Goal: Task Accomplishment & Management: Manage account settings

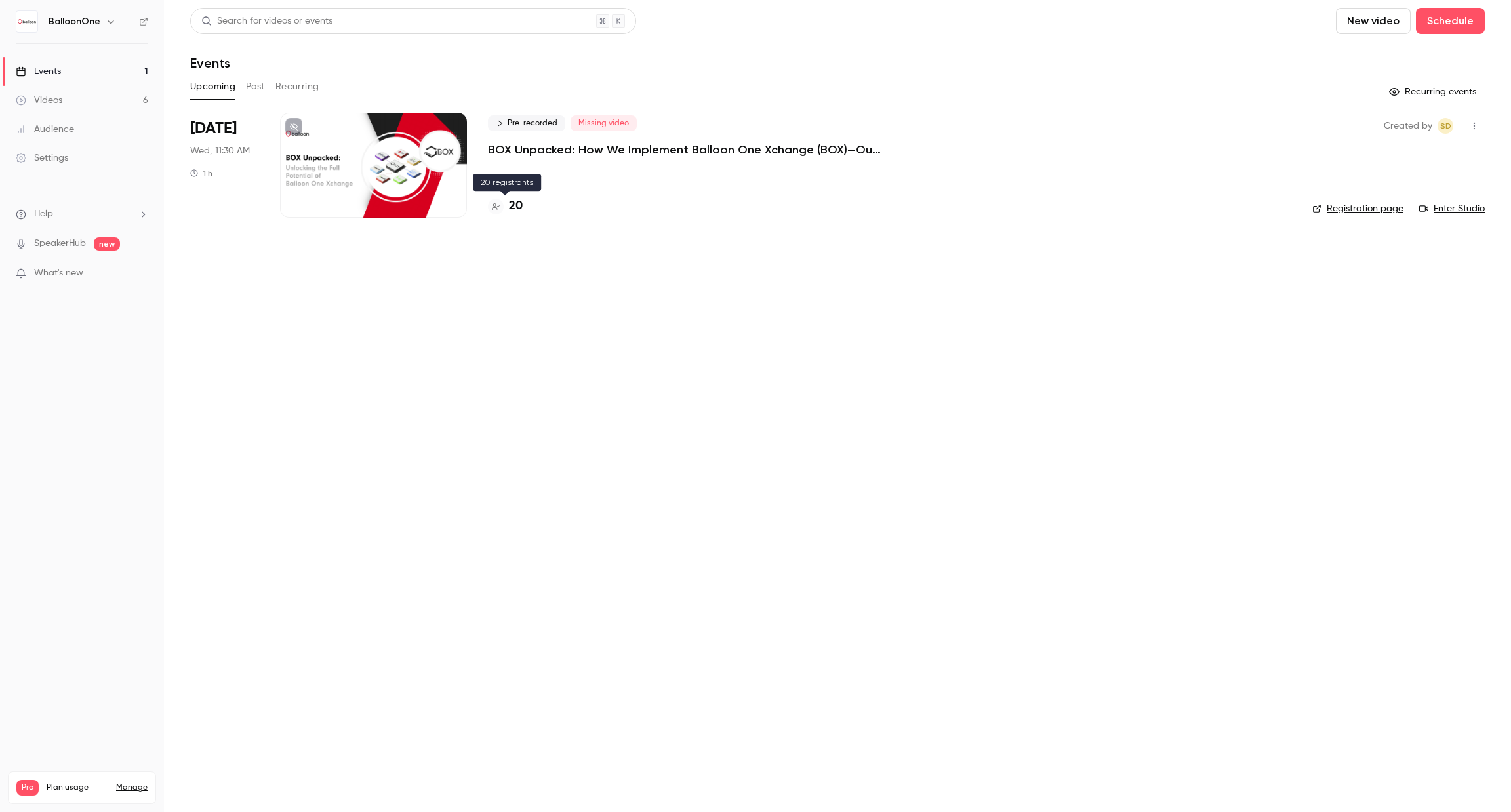
click at [514, 207] on h4 "20" at bounding box center [515, 206] width 13 height 18
click at [122, 780] on div "Pro Plan usage Manage" at bounding box center [81, 788] width 131 height 16
click at [129, 783] on link "Manage" at bounding box center [131, 788] width 31 height 11
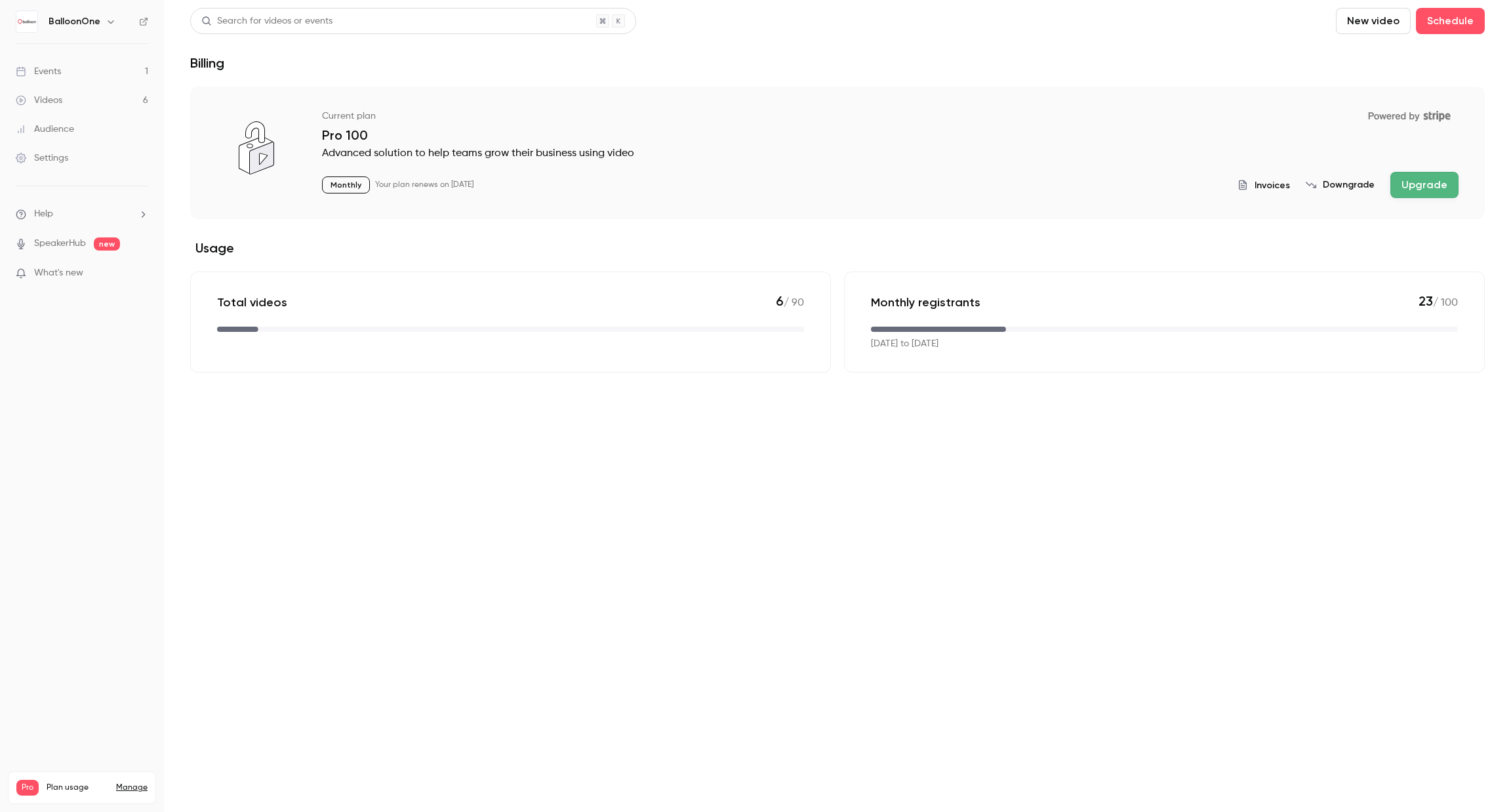
click at [125, 4] on nav "BalloonOne Events 1 Videos 6 Audience Settings Help SpeakerHub new What's new P…" at bounding box center [82, 406] width 164 height 812
click at [112, 28] on button "button" at bounding box center [111, 21] width 16 height 16
click at [89, 115] on div "Billing" at bounding box center [136, 121] width 176 height 13
click at [1283, 186] on span "Invoices" at bounding box center [1273, 185] width 36 height 13
click at [116, 19] on div "BalloonOne" at bounding box center [88, 21] width 80 height 16
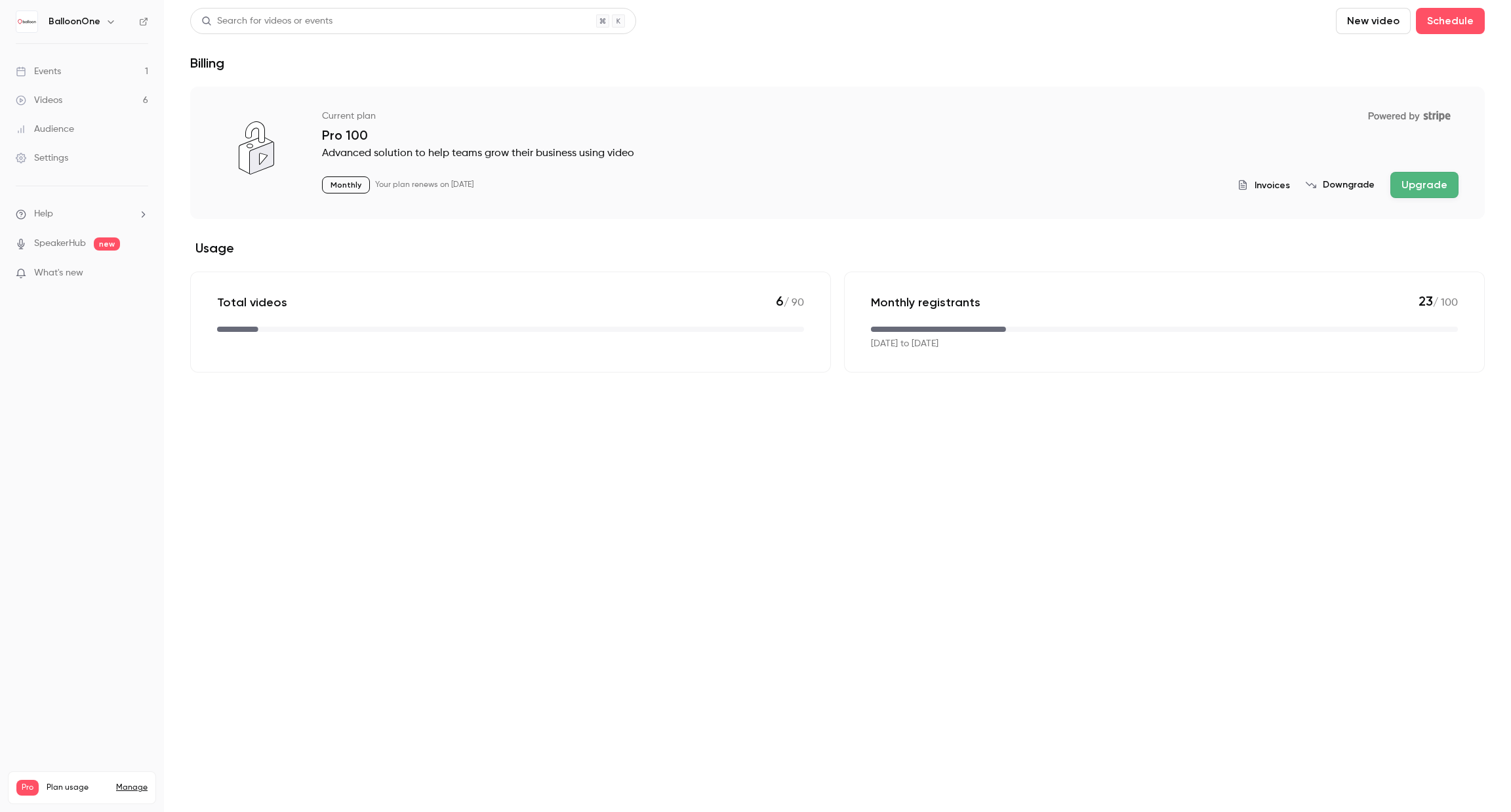
click at [109, 20] on icon "button" at bounding box center [111, 21] width 11 height 11
click at [77, 582] on div at bounding box center [755, 406] width 1511 height 812
